Goal: Task Accomplishment & Management: Use online tool/utility

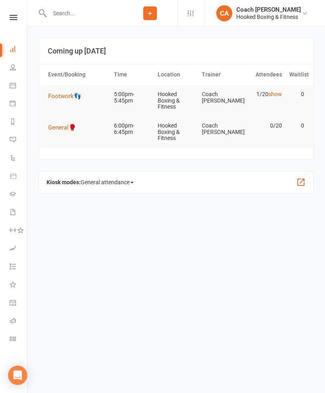
click at [14, 86] on icon at bounding box center [13, 85] width 6 height 6
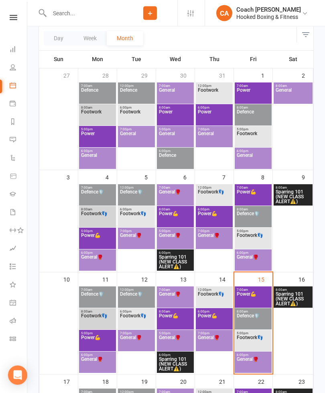
scroll to position [93, 0]
click at [258, 344] on span "Footwork👣" at bounding box center [254, 342] width 34 height 14
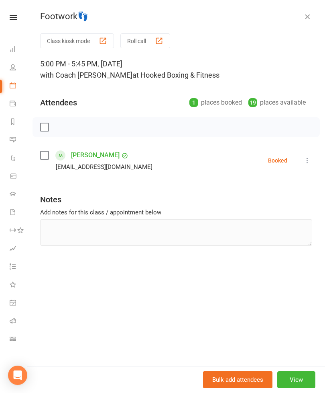
click at [90, 155] on link "[PERSON_NAME]" at bounding box center [95, 155] width 49 height 13
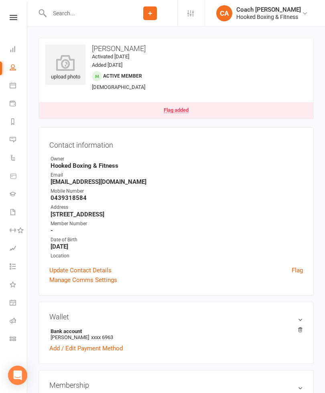
click at [14, 106] on icon at bounding box center [13, 103] width 6 height 6
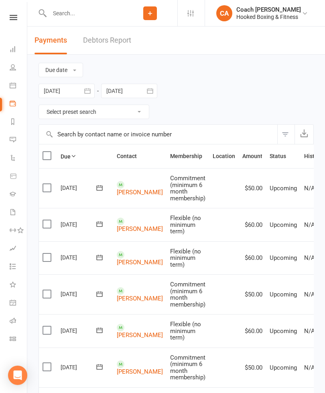
click at [12, 87] on icon at bounding box center [13, 85] width 6 height 6
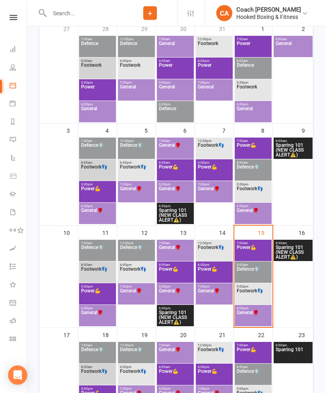
scroll to position [145, 0]
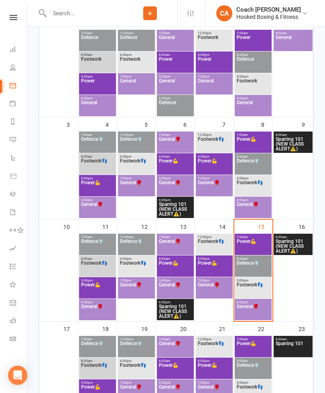
click at [262, 289] on span "Footwork👣" at bounding box center [254, 289] width 34 height 14
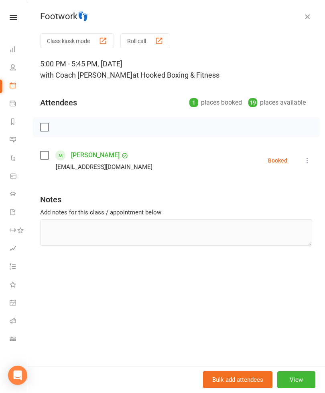
click at [311, 162] on icon at bounding box center [308, 160] width 8 height 8
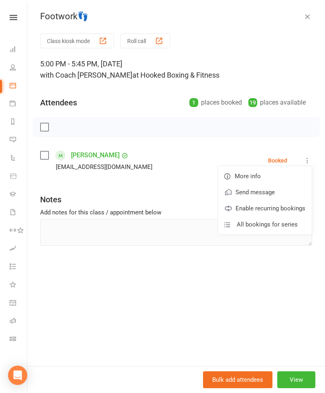
click at [255, 179] on span "More info" at bounding box center [248, 176] width 26 height 10
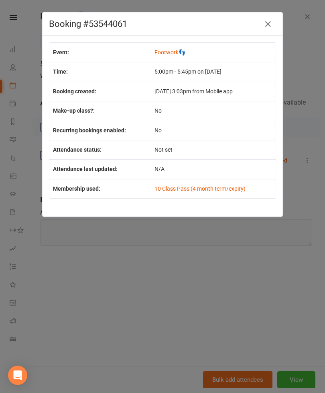
click at [277, 271] on div "Booking #53544061 Event: Footwork👣 Time: 5:00pm - 5:45pm on [DATE] Booking crea…" at bounding box center [162, 196] width 325 height 393
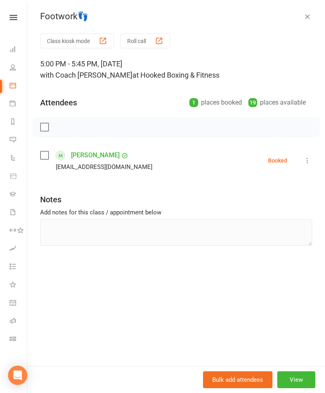
click at [87, 41] on button "Class kiosk mode" at bounding box center [77, 40] width 74 height 15
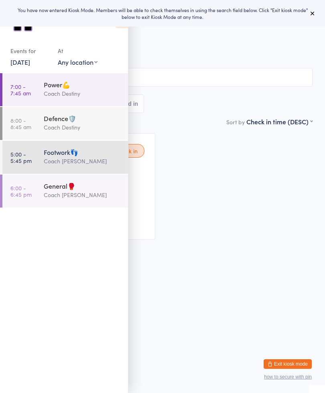
click at [278, 229] on div "Waiting to check in Chris D d••••••c@bigpond.com Classes Remaining: 1 Check in" at bounding box center [162, 186] width 315 height 121
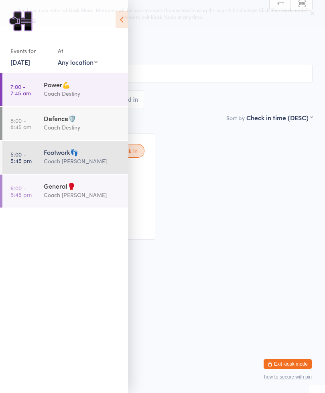
click at [86, 156] on div "Footwork👣" at bounding box center [83, 151] width 78 height 9
click at [121, 20] on icon at bounding box center [122, 19] width 12 height 17
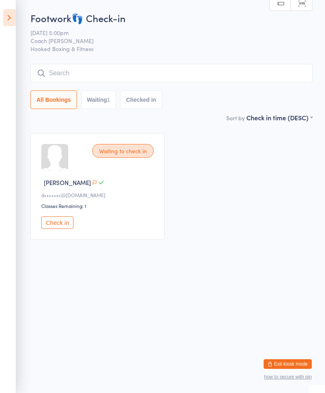
click at [104, 104] on button "Waiting 1" at bounding box center [98, 99] width 35 height 18
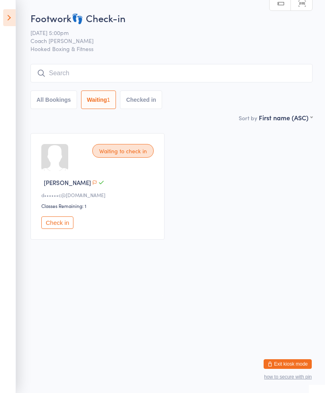
click at [55, 101] on button "All Bookings" at bounding box center [54, 99] width 47 height 18
select select "5"
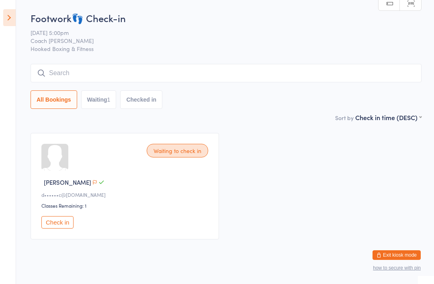
click at [61, 225] on button "Check in" at bounding box center [57, 222] width 32 height 12
click at [7, 16] on icon at bounding box center [9, 17] width 12 height 17
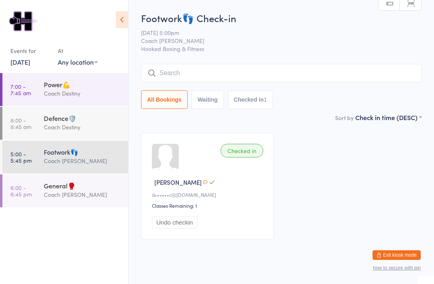
click at [93, 199] on div "Coach [PERSON_NAME]" at bounding box center [83, 194] width 78 height 9
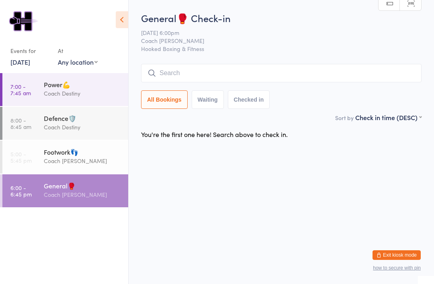
click at [98, 166] on div "Coach [PERSON_NAME]" at bounding box center [83, 160] width 78 height 9
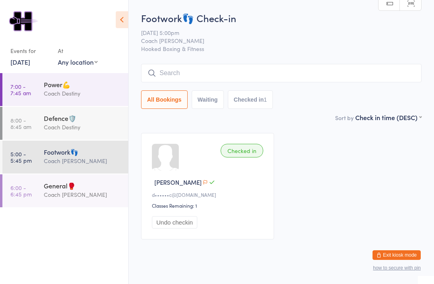
click at [208, 99] on button "Waiting" at bounding box center [208, 99] width 32 height 18
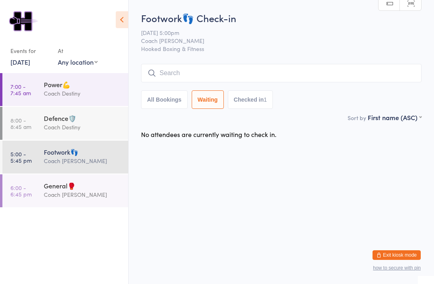
click at [166, 100] on button "All Bookings" at bounding box center [164, 99] width 47 height 18
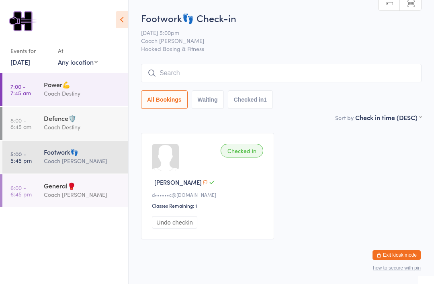
click at [252, 100] on button "Checked in 1" at bounding box center [250, 99] width 45 height 18
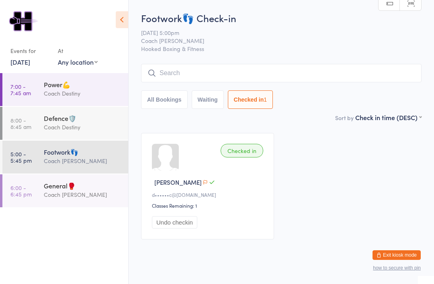
click at [215, 97] on button "Waiting" at bounding box center [208, 99] width 32 height 18
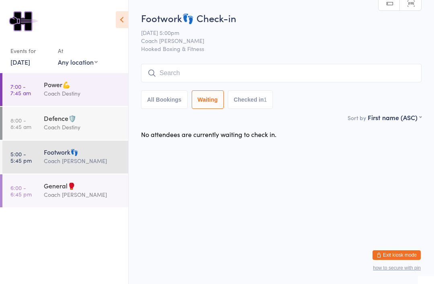
click at [121, 23] on icon at bounding box center [122, 19] width 12 height 17
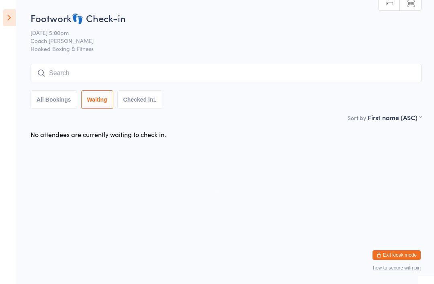
click at [12, 17] on icon at bounding box center [9, 17] width 12 height 17
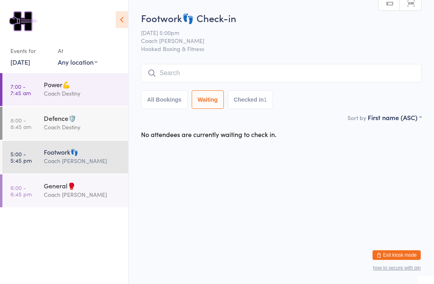
click at [120, 21] on icon at bounding box center [122, 19] width 12 height 17
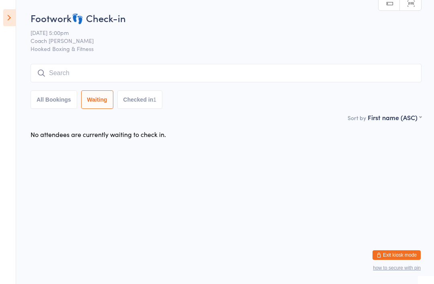
click at [50, 98] on button "All Bookings" at bounding box center [54, 99] width 47 height 18
select select "5"
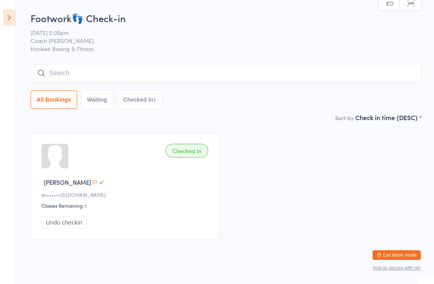
click at [134, 74] on input "search" at bounding box center [226, 73] width 391 height 18
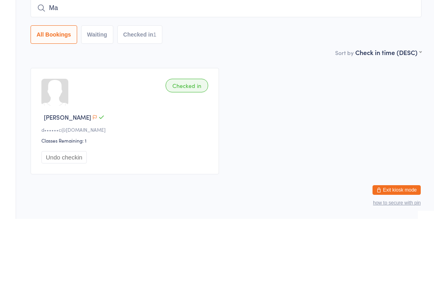
type input "M"
click at [305, 126] on div "Checked in Chris D d••••••c@bigpond.com Classes Remaining: 1 Undo checkin" at bounding box center [225, 186] width 405 height 121
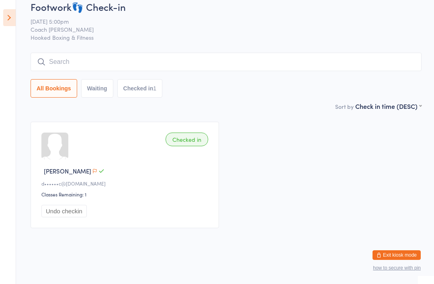
click at [325, 257] on button "Exit kiosk mode" at bounding box center [397, 255] width 48 height 10
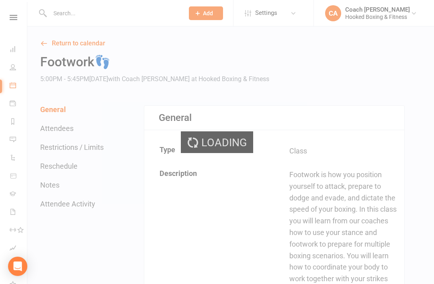
click at [90, 18] on div "Loading" at bounding box center [217, 142] width 434 height 284
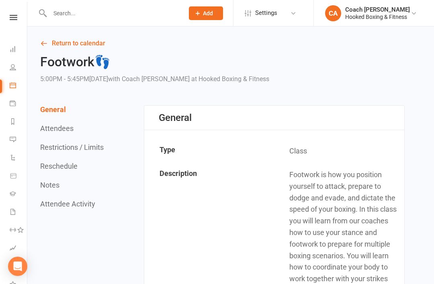
click at [87, 10] on input "text" at bounding box center [112, 13] width 131 height 11
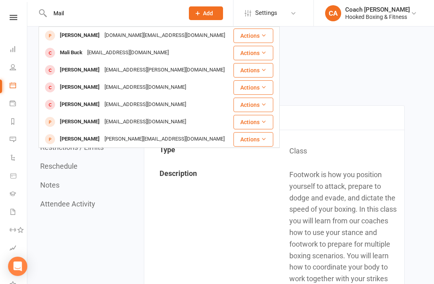
type input "Mail"
click at [79, 90] on div "[PERSON_NAME]" at bounding box center [79, 88] width 45 height 12
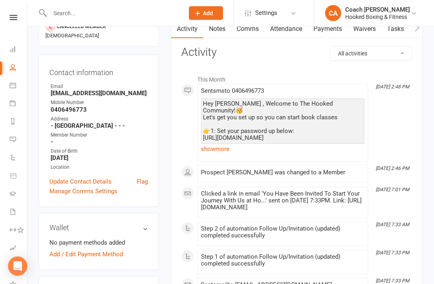
scroll to position [90, 0]
click at [147, 224] on h3 "Wallet" at bounding box center [98, 228] width 98 height 8
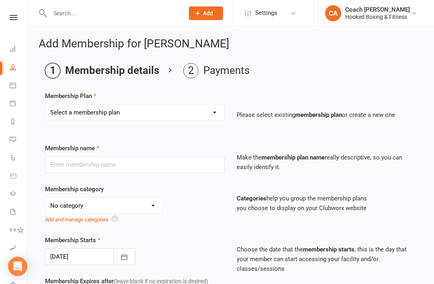
click at [151, 209] on select "No category Adults Children General Intro Offer PRE-LAUNCH Discount memberships…" at bounding box center [103, 206] width 117 height 16
click at [223, 72] on li "Payments" at bounding box center [216, 70] width 66 height 15
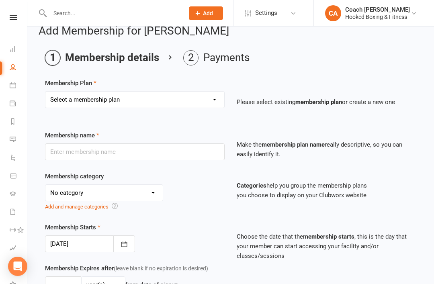
scroll to position [14, 0]
